Goal: Task Accomplishment & Management: Use online tool/utility

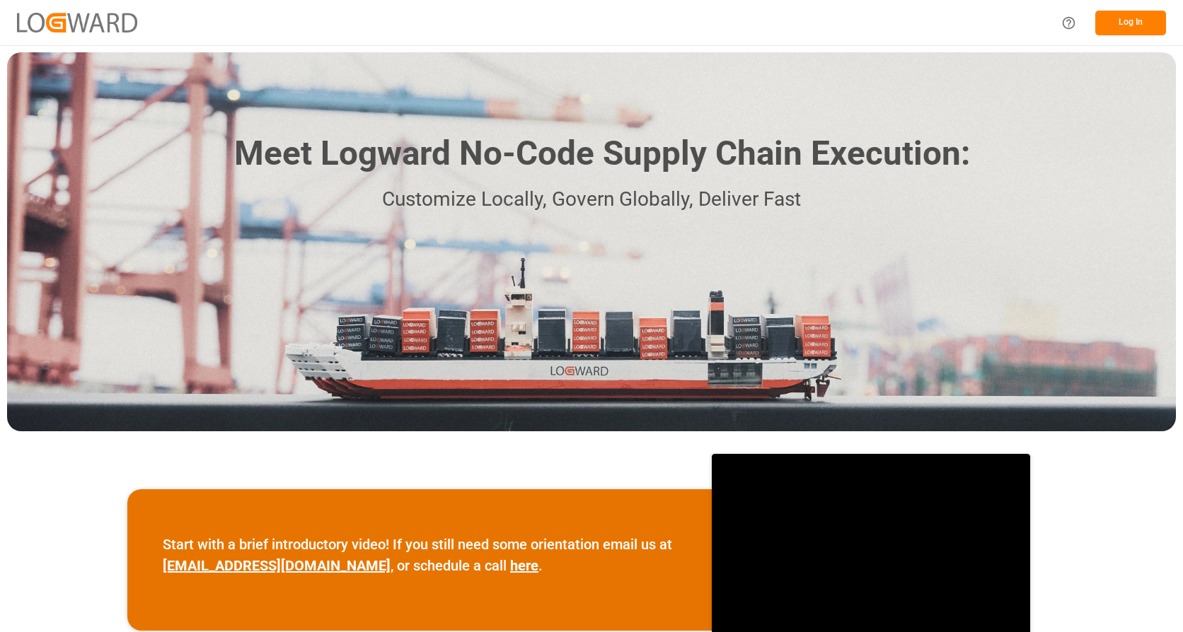
click at [1126, 29] on button "Log In" at bounding box center [1130, 23] width 71 height 25
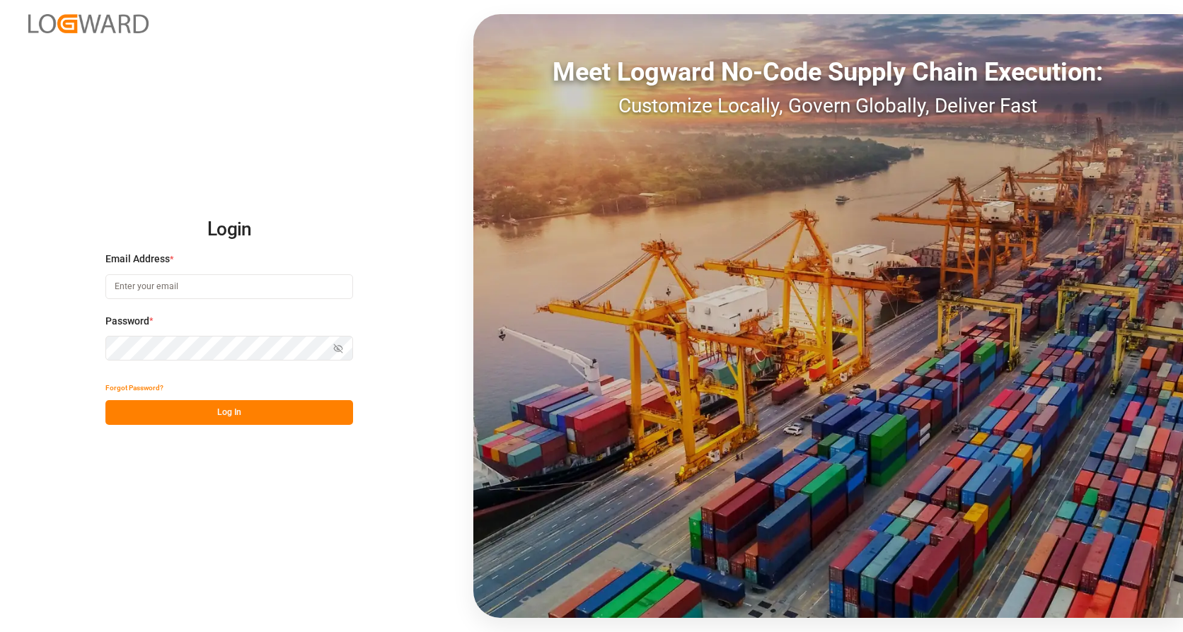
click at [187, 287] on input at bounding box center [229, 286] width 248 height 25
type input "[PERSON_NAME][EMAIL_ADDRESS][PERSON_NAME][DOMAIN_NAME]"
click at [161, 362] on div "Password * Show password Password is required." at bounding box center [229, 345] width 248 height 62
click at [223, 401] on button "Log In" at bounding box center [229, 412] width 248 height 25
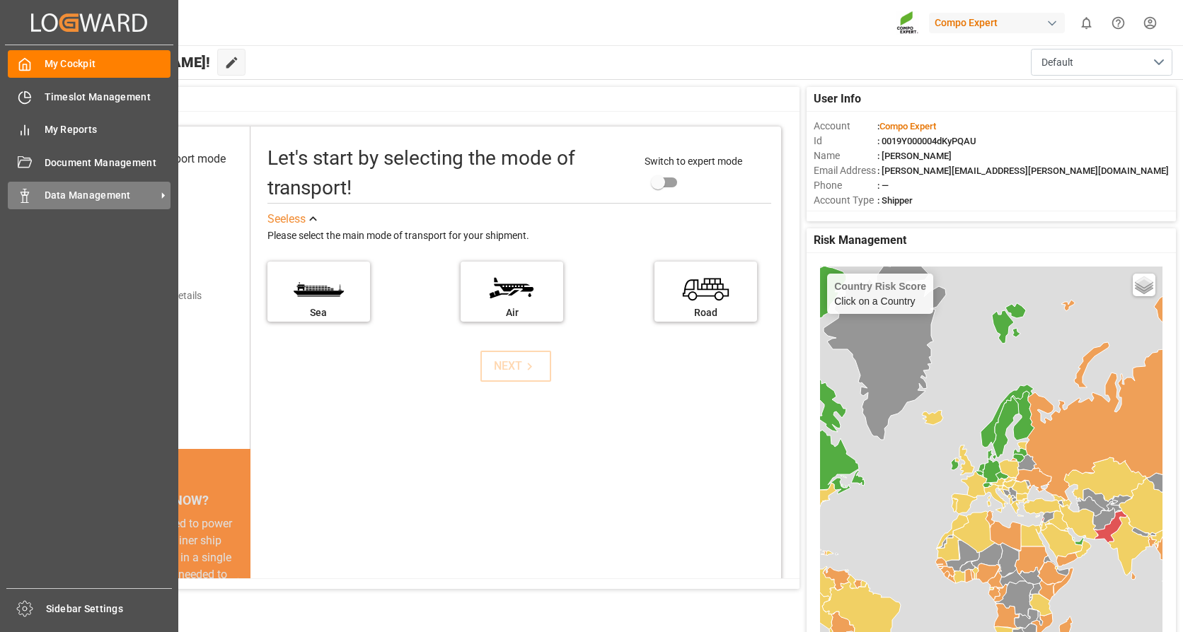
click at [98, 192] on span "Data Management" at bounding box center [101, 195] width 112 height 15
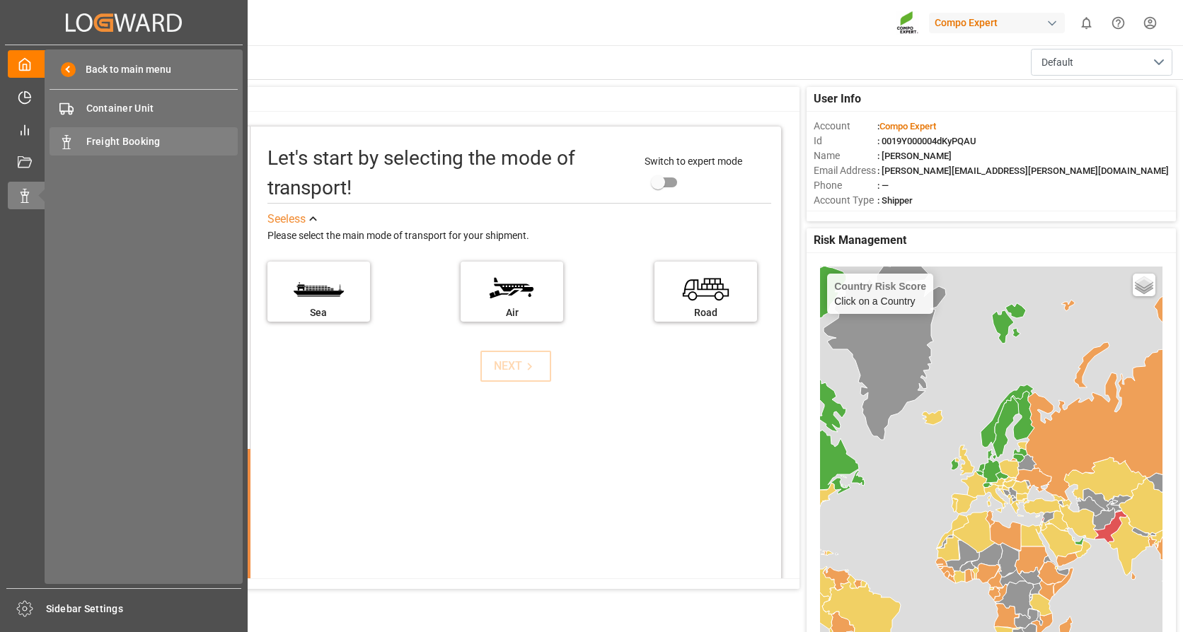
click at [129, 140] on span "Freight Booking" at bounding box center [162, 141] width 152 height 15
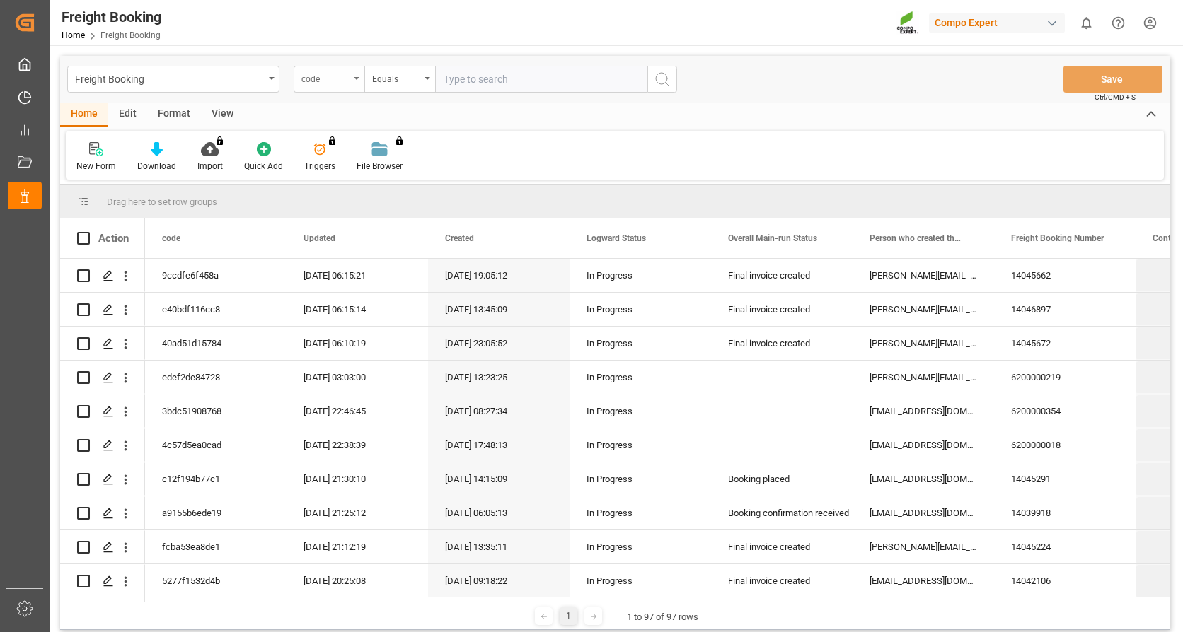
click at [359, 79] on icon "open menu" at bounding box center [357, 78] width 6 height 3
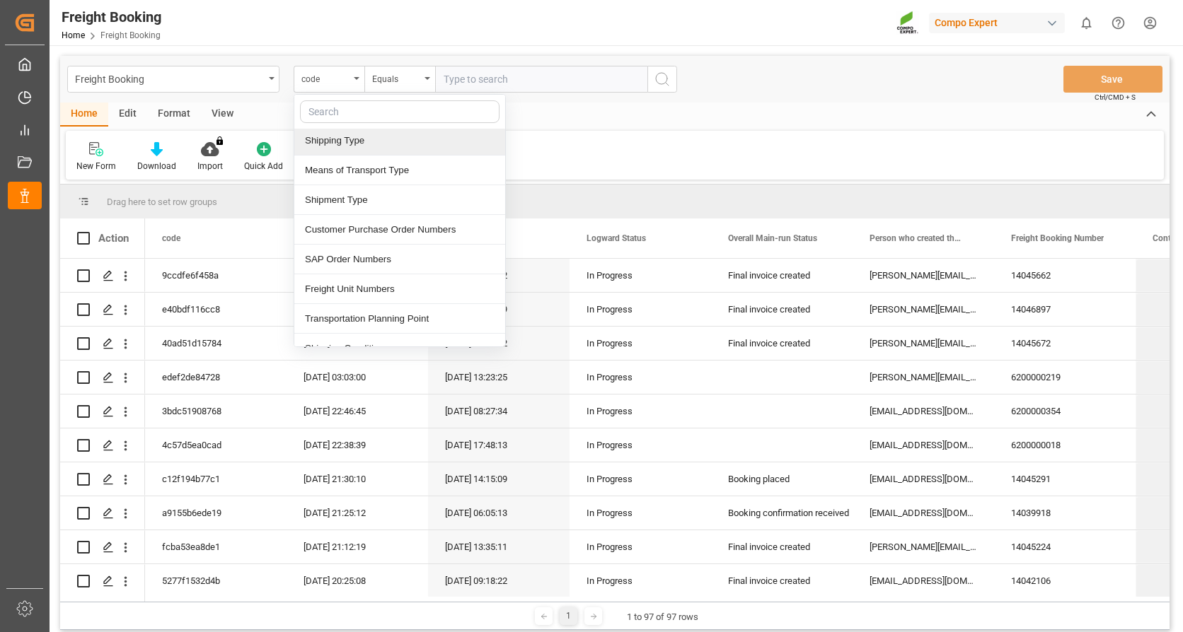
scroll to position [212, 0]
click at [359, 262] on div "SAP Order Numbers" at bounding box center [399, 259] width 211 height 30
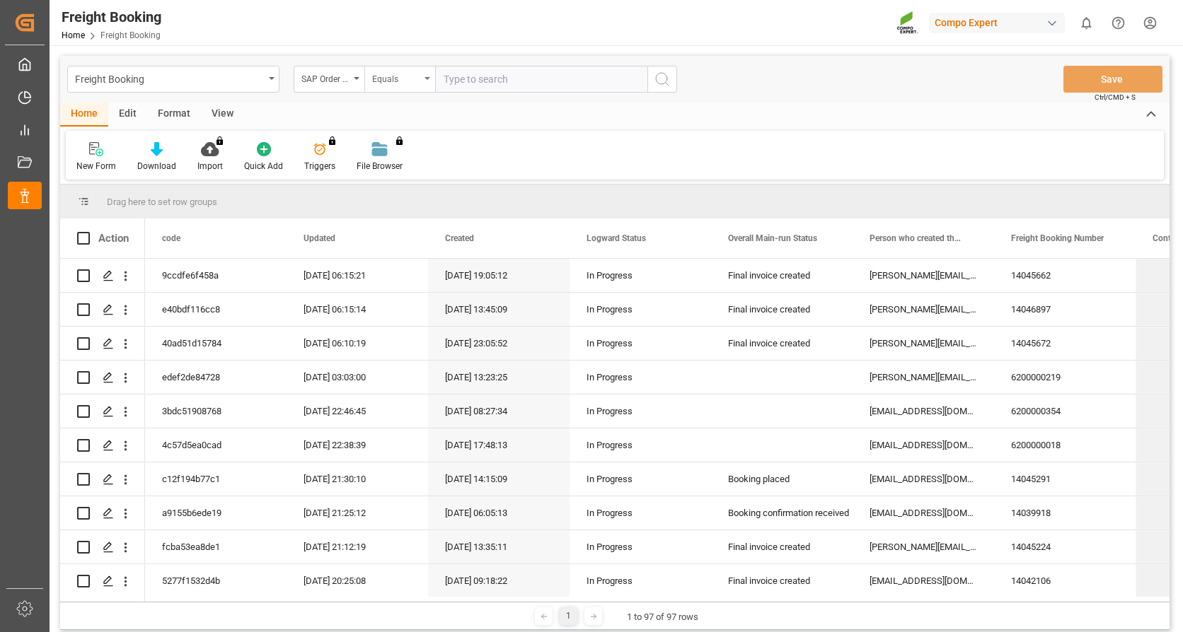
click at [422, 79] on div "Equals" at bounding box center [399, 79] width 71 height 27
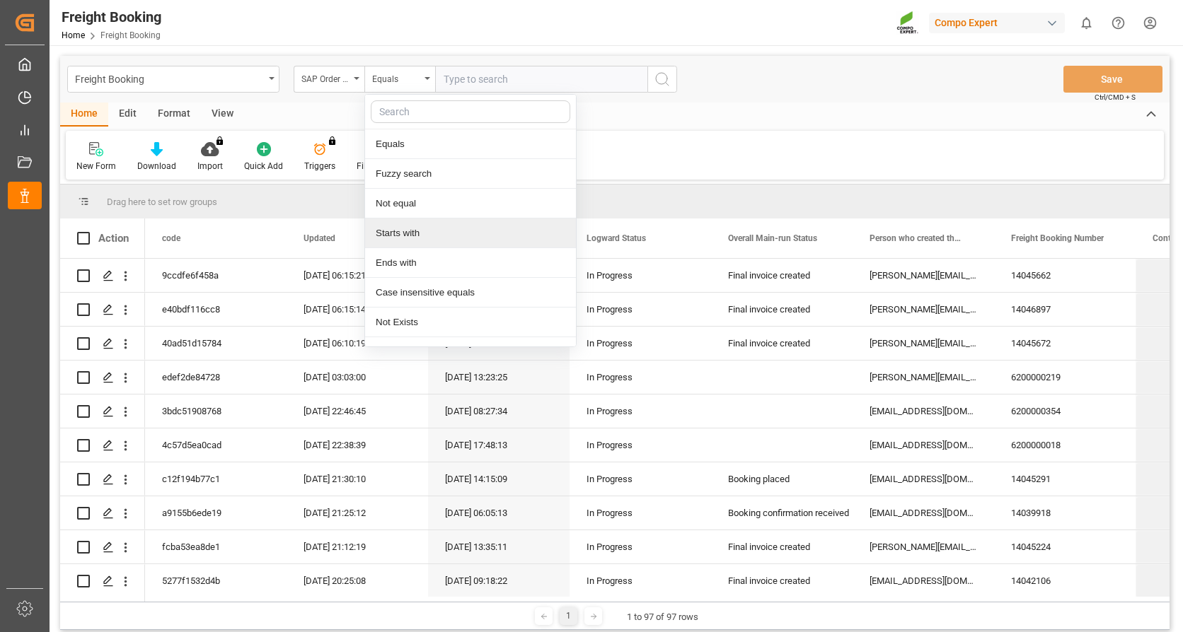
click at [393, 233] on div "Starts with" at bounding box center [470, 234] width 211 height 30
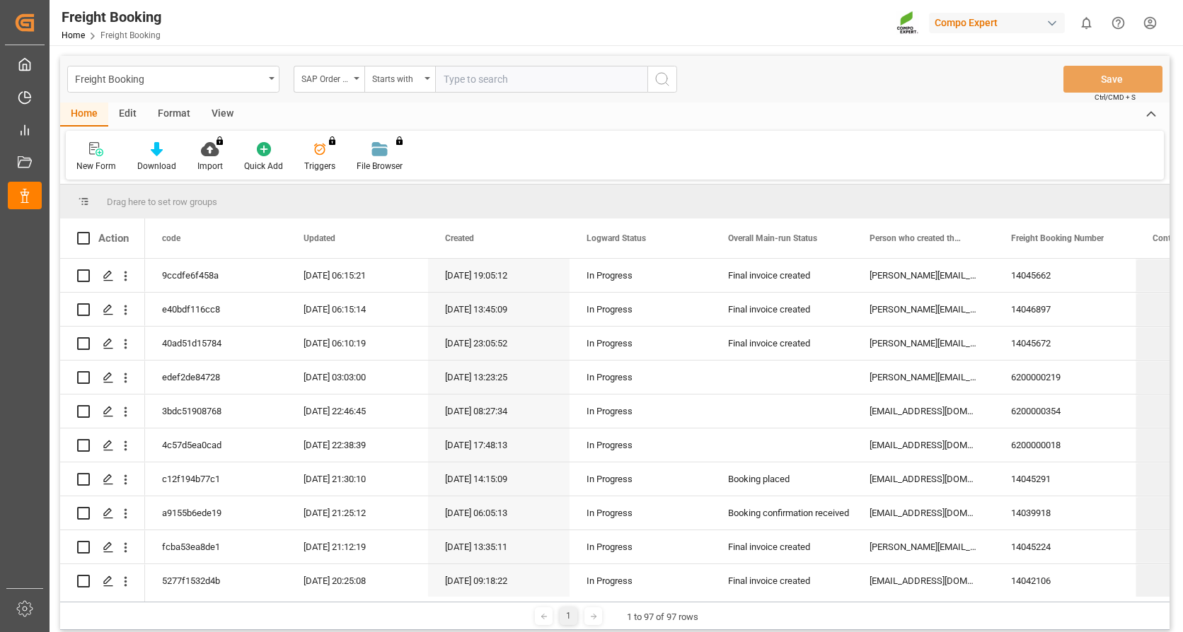
click at [501, 82] on input "text" at bounding box center [541, 79] width 212 height 27
type input "2000000524"
click at [652, 76] on button "search button" at bounding box center [662, 79] width 30 height 27
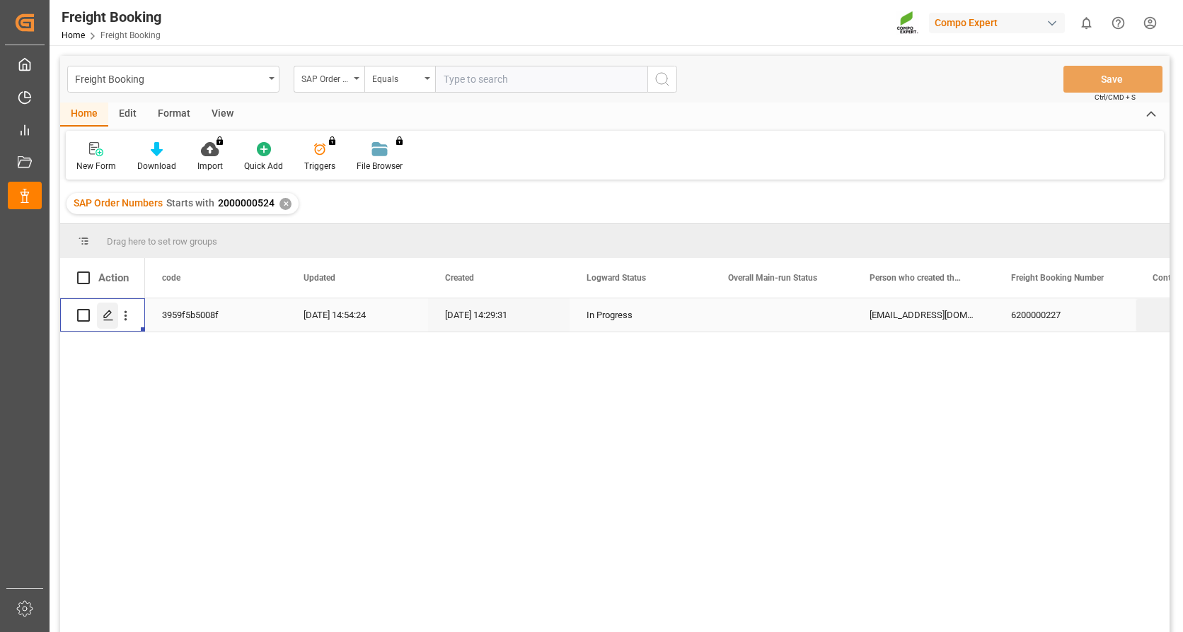
click at [106, 313] on icon "Press SPACE to select this row." at bounding box center [108, 315] width 11 height 11
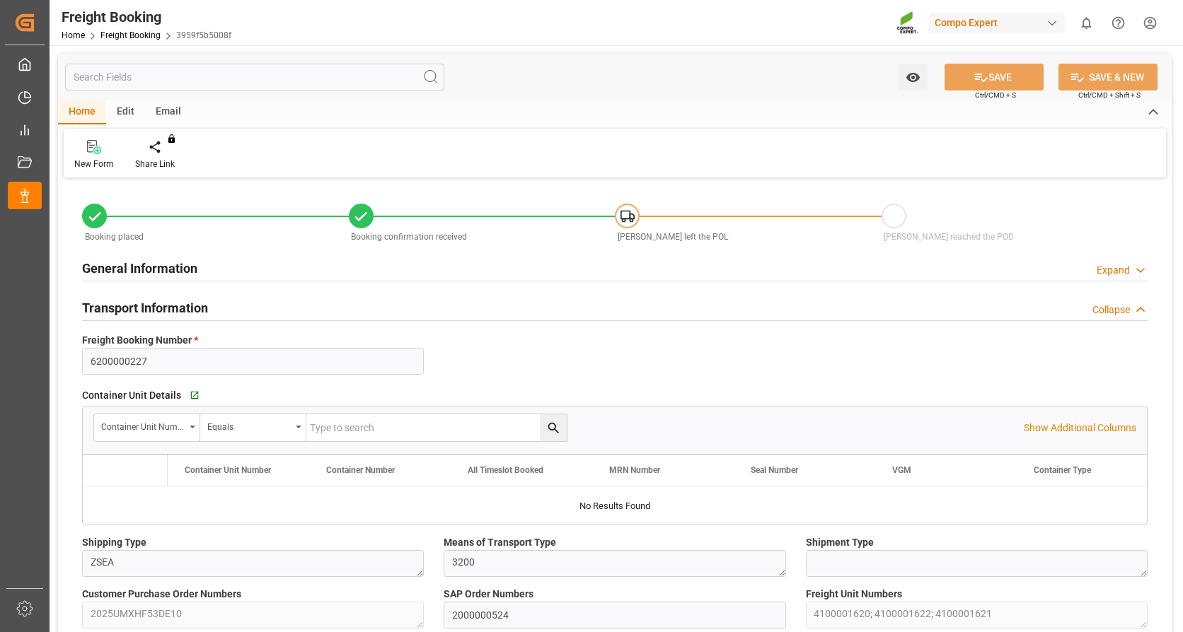
type input "NLRTM"
type input "HKHKG"
type input "0"
type input "108486"
type input "[DATE] 01:00"
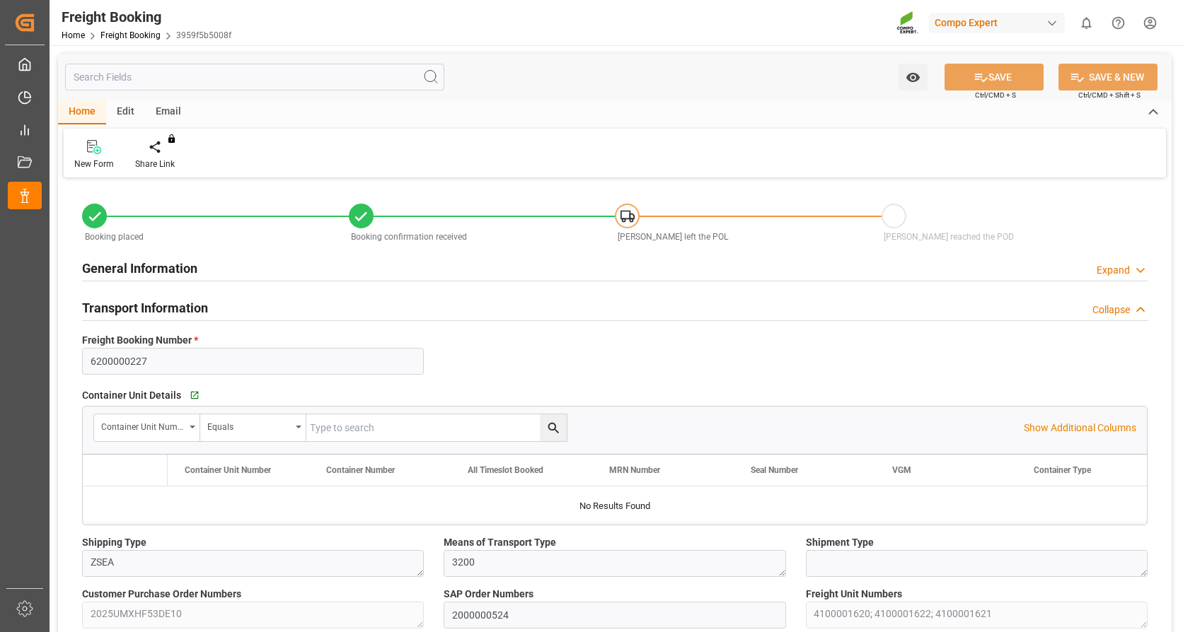
type input "[DATE] 01:00"
type input "[DATE] 14:29"
type input "[DATE] 14:31"
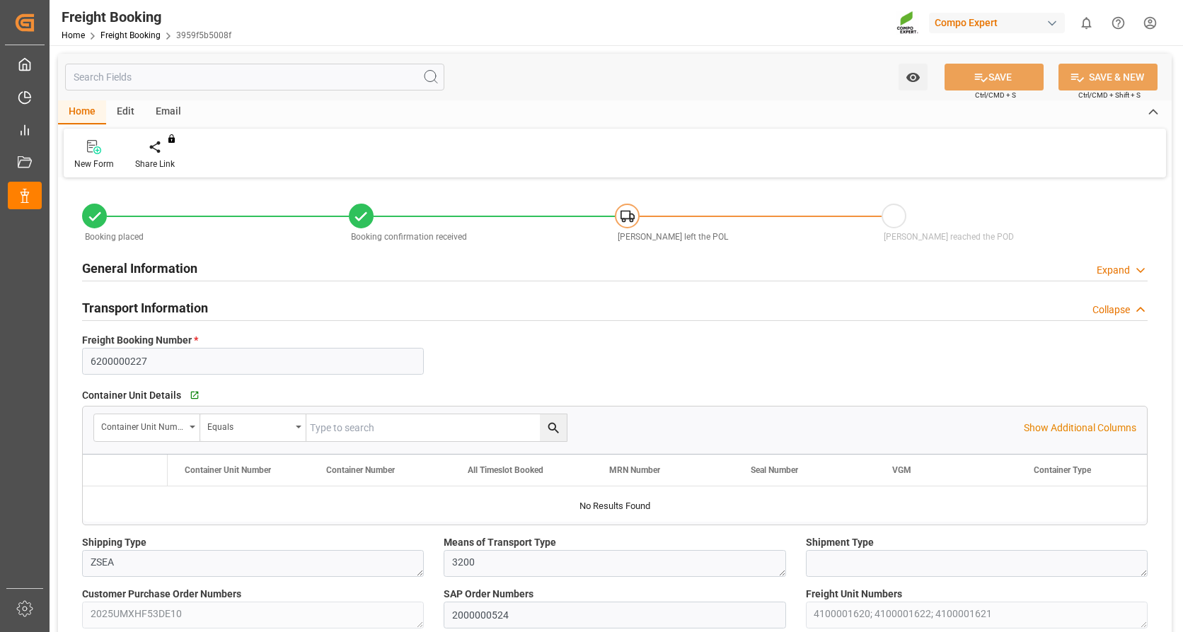
type input "[DATE] 16:11"
